Goal: Task Accomplishment & Management: Manage account settings

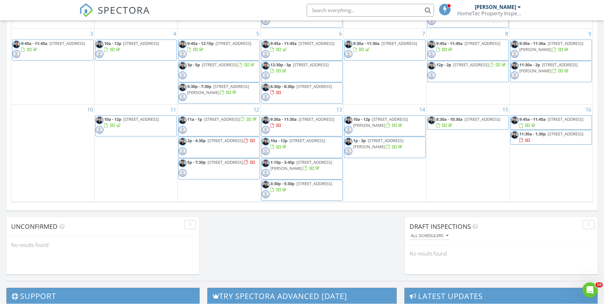
scroll to position [382, 0]
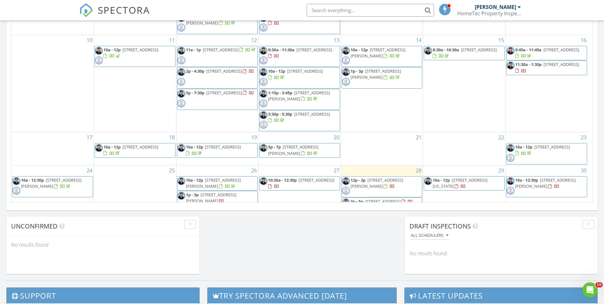
scroll to position [101, 0]
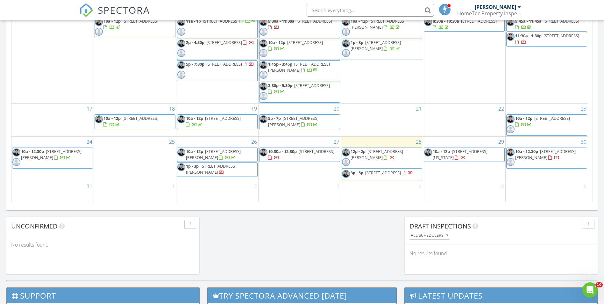
drag, startPoint x: 486, startPoint y: 158, endPoint x: 486, endPoint y: 153, distance: 4.8
click at [486, 153] on span "10a - 12p 2941 S Michigan Ave 505, Chicago 60616" at bounding box center [464, 154] width 80 height 12
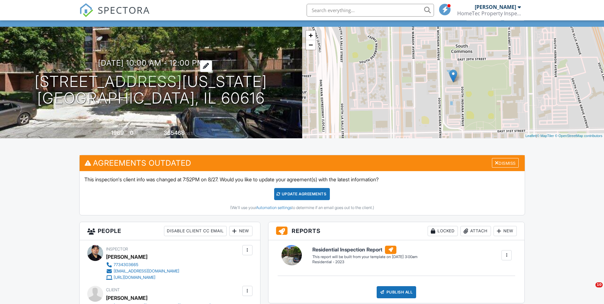
click at [212, 67] on div at bounding box center [206, 66] width 12 height 12
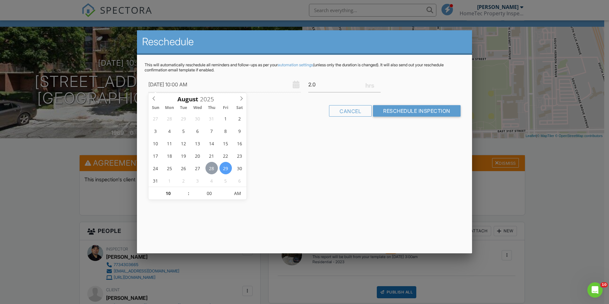
type input "08/28/2025 10:00 AM"
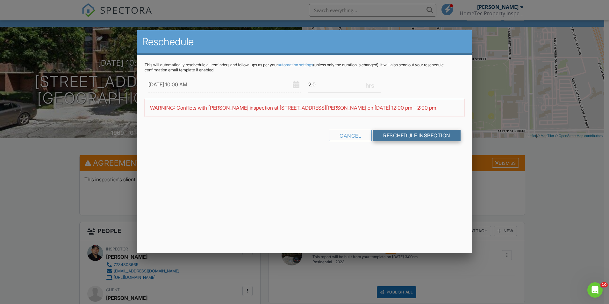
click at [411, 136] on input "Reschedule Inspection" at bounding box center [417, 135] width 88 height 11
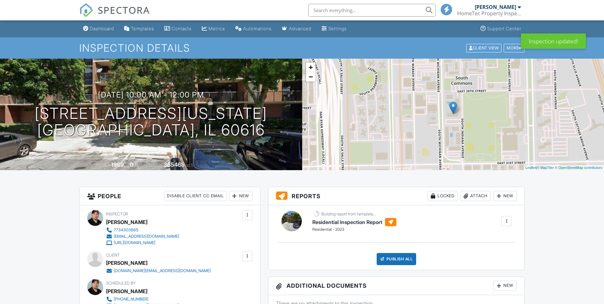
click at [104, 29] on div at bounding box center [302, 152] width 604 height 304
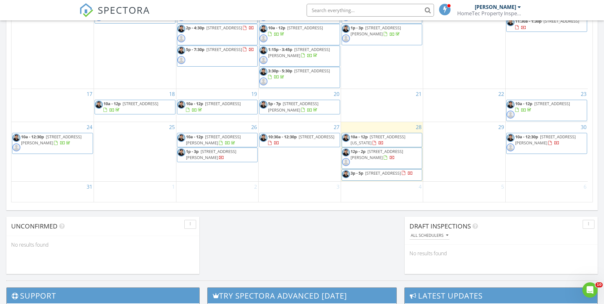
scroll to position [115, 0]
click at [299, 139] on span "742 Feather Sound Dr, Bolingbrook 60440" at bounding box center [317, 137] width 36 height 6
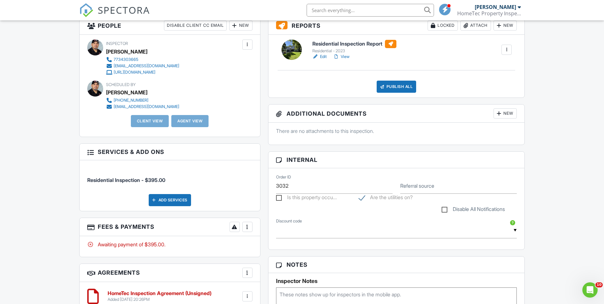
scroll to position [159, 0]
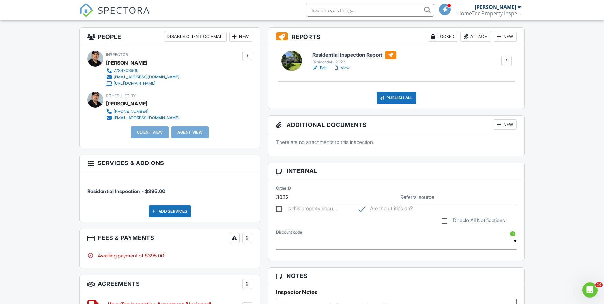
click at [324, 68] on link "Edit" at bounding box center [319, 68] width 14 height 6
